Goal: Find specific page/section: Find specific page/section

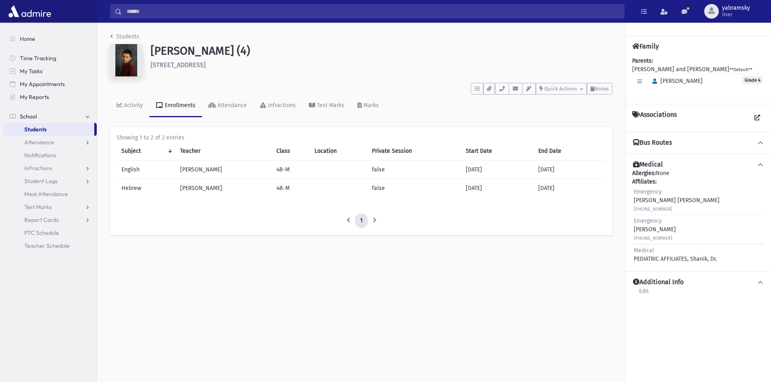
click at [51, 131] on link "Students" at bounding box center [48, 129] width 91 height 13
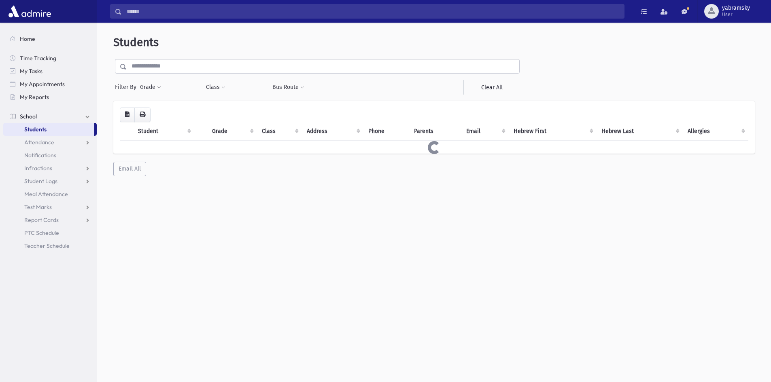
click at [179, 64] on input "text" at bounding box center [323, 66] width 392 height 15
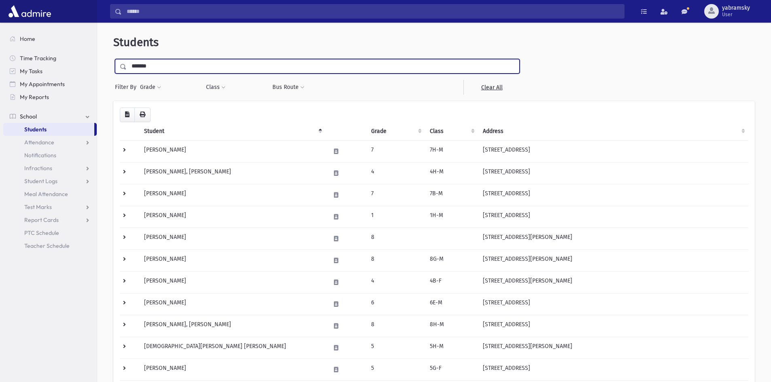
type input "*******"
click at [113, 59] on input "submit" at bounding box center [124, 64] width 23 height 11
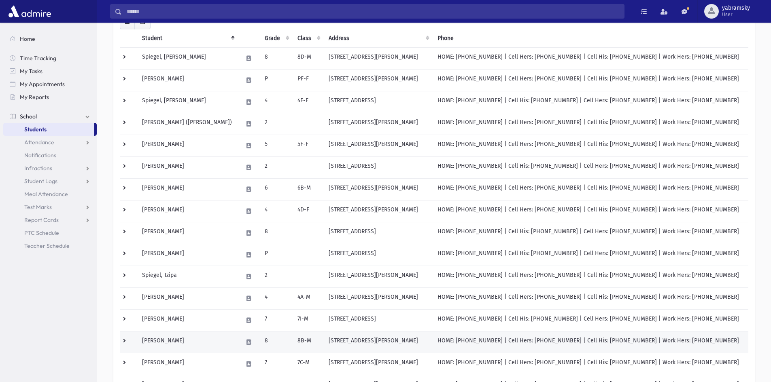
scroll to position [81, 0]
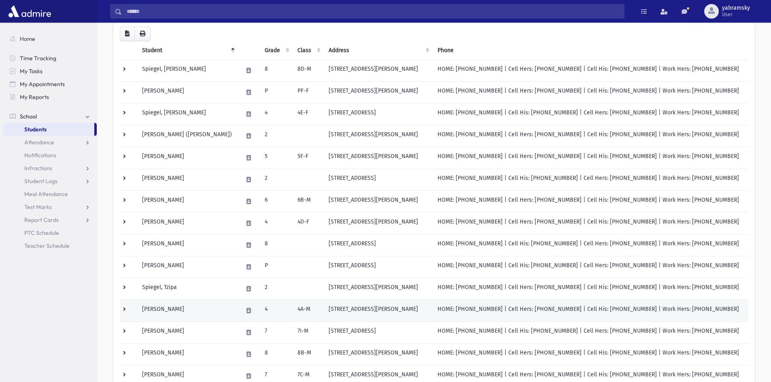
click at [185, 309] on td "Spiegel, Uri Shraga" at bounding box center [187, 311] width 101 height 22
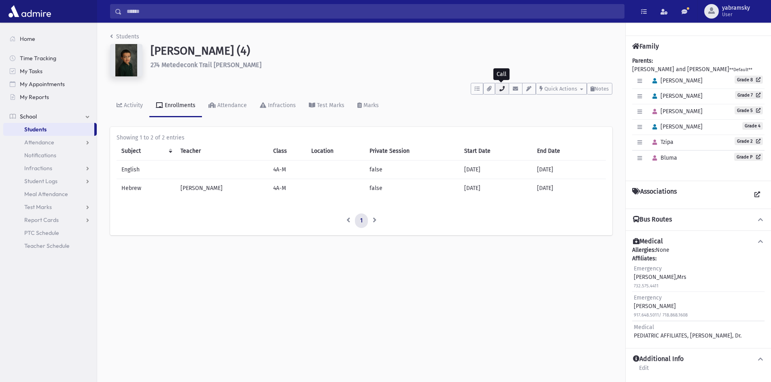
click at [506, 91] on button "button" at bounding box center [502, 89] width 14 height 12
